Goal: Check status: Check status

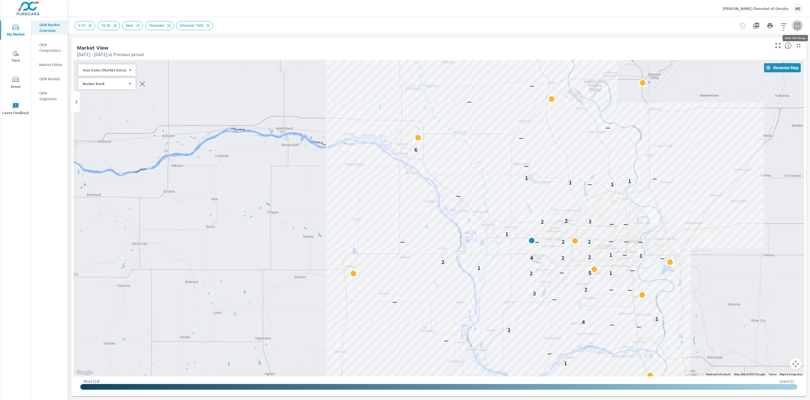
click at [799, 25] on icon "button" at bounding box center [797, 25] width 7 height 7
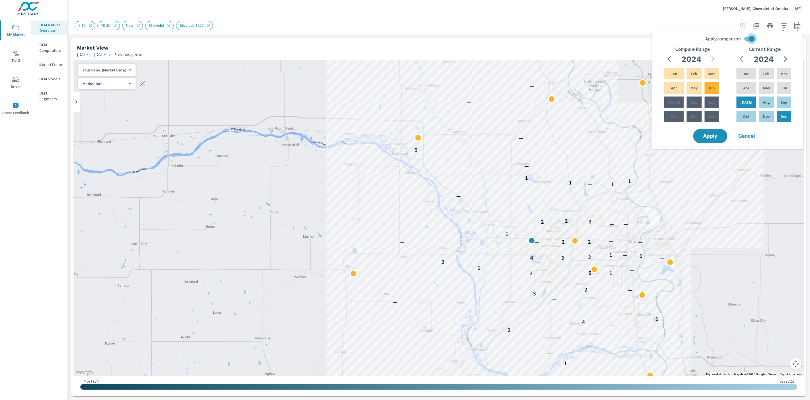
drag, startPoint x: 750, startPoint y: 37, endPoint x: 772, endPoint y: 41, distance: 22.0
click at [751, 38] on input "Apply comparison" at bounding box center [752, 38] width 32 height 11
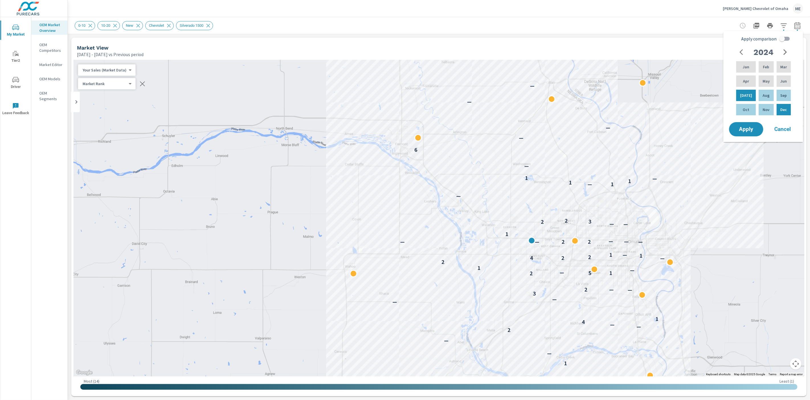
click at [784, 50] on icon "button" at bounding box center [785, 52] width 3 height 6
click at [767, 82] on div "May" at bounding box center [766, 81] width 17 height 14
drag, startPoint x: 748, startPoint y: 93, endPoint x: 751, endPoint y: 91, distance: 4.0
click at [748, 93] on div "[DATE]" at bounding box center [746, 96] width 22 height 14
click at [784, 39] on input "Apply comparison" at bounding box center [782, 38] width 32 height 11
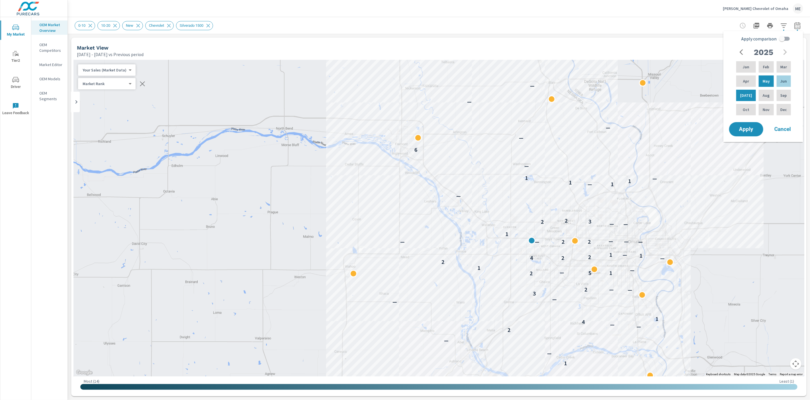
checkbox input "true"
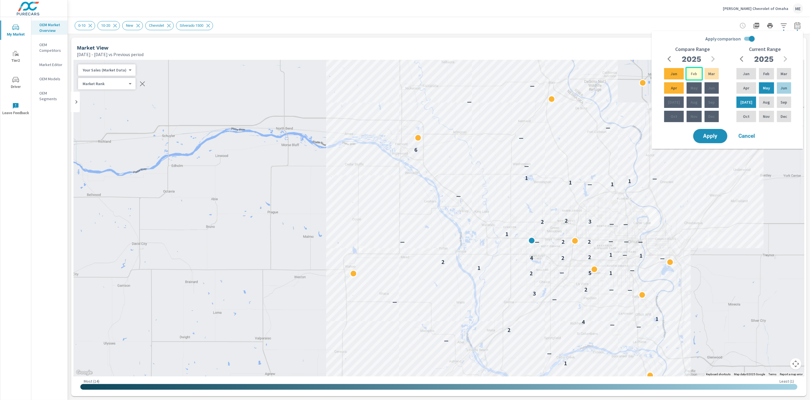
click at [694, 71] on p "Feb" at bounding box center [694, 74] width 6 height 6
click at [664, 86] on div "Apr" at bounding box center [674, 88] width 22 height 14
click at [716, 134] on span "Apply" at bounding box center [710, 136] width 23 height 5
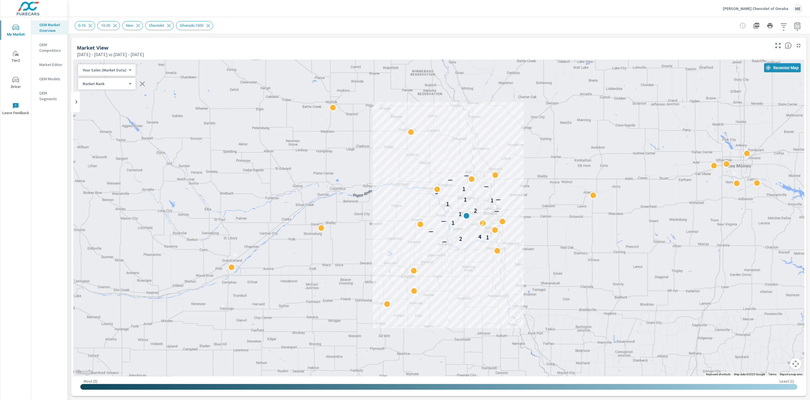
drag, startPoint x: 610, startPoint y: 267, endPoint x: 534, endPoint y: 209, distance: 95.7
click at [534, 209] on div "— 2 1 4 — 2 1 — 1 — 2 1 1 — 1 3 1 — — —" at bounding box center [684, 354] width 729 height 410
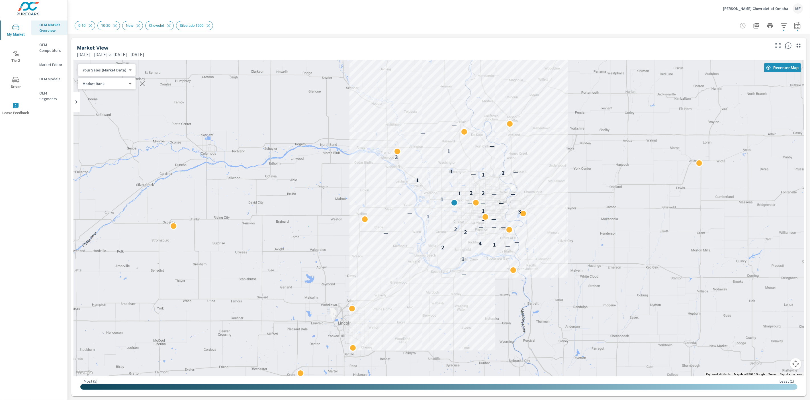
drag, startPoint x: 547, startPoint y: 243, endPoint x: 559, endPoint y: 250, distance: 13.7
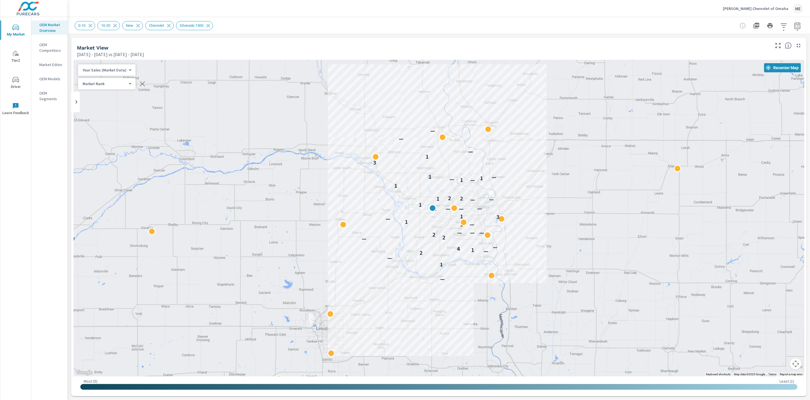
drag, startPoint x: 461, startPoint y: 95, endPoint x: 457, endPoint y: 101, distance: 6.3
click at [457, 101] on div "— 1 — 2 — 1 4 — — 2 2 — — — — 1 1 — 3 1 1 — — — 1 — — 1 2 2 1 1 — — 1 — 1 3 1 —…" at bounding box center [438, 218] width 731 height 317
click at [802, 26] on button "button" at bounding box center [797, 25] width 11 height 11
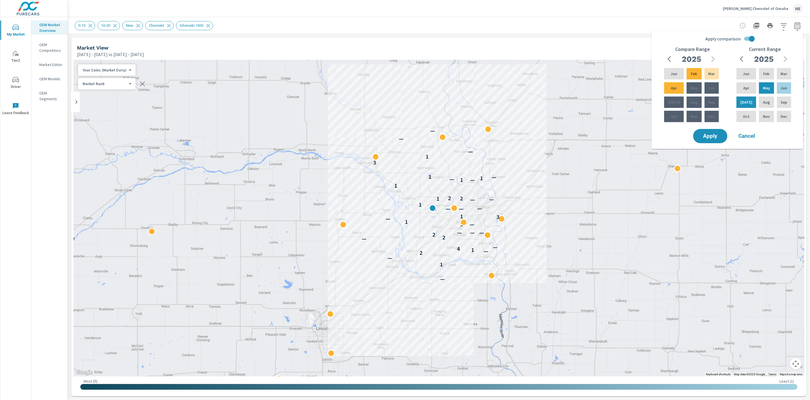
click at [646, 25] on div "0-10 10-20 New Chevrolet Silverado 1500" at bounding box center [399, 25] width 649 height 9
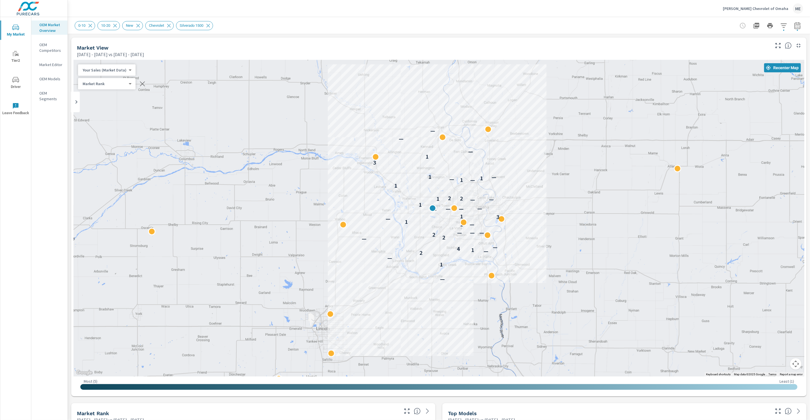
click at [351, 28] on div "0-10 10-20 New Chevrolet Silverado 1500" at bounding box center [399, 25] width 649 height 9
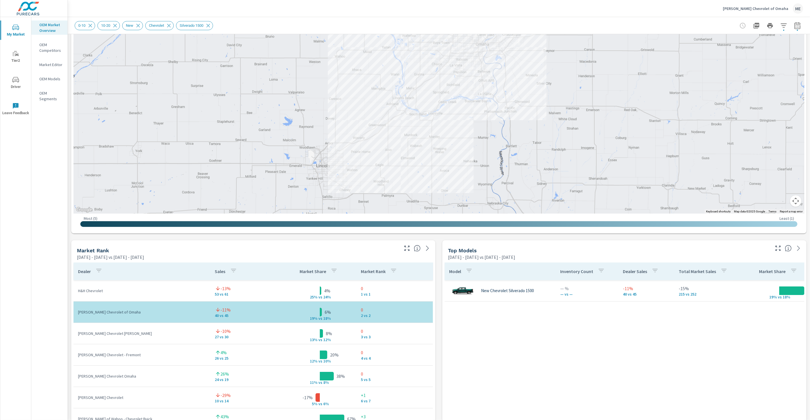
scroll to position [164, 0]
